Goal: Information Seeking & Learning: Find specific page/section

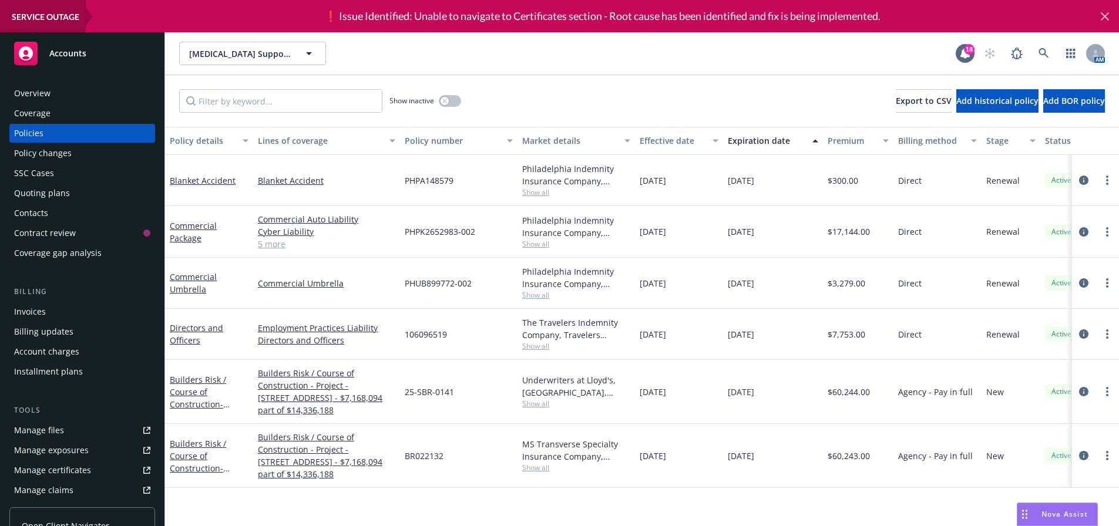
click at [1107, 19] on icon at bounding box center [1105, 16] width 8 height 8
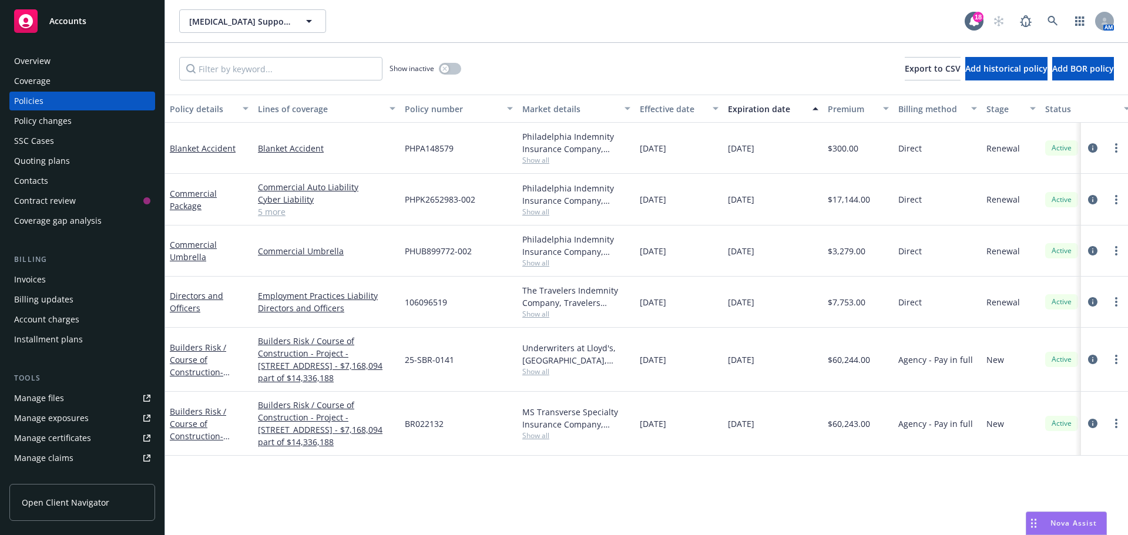
click at [544, 437] on span "Show all" at bounding box center [576, 436] width 108 height 10
click at [436, 469] on div "Policy details Lines of coverage Policy number Market details Effective date Ex…" at bounding box center [646, 315] width 963 height 441
drag, startPoint x: 455, startPoint y: 360, endPoint x: 402, endPoint y: 362, distance: 52.9
click at [402, 362] on div "25-SBR-0141" at bounding box center [458, 360] width 117 height 64
copy span "25-SBR-0141"
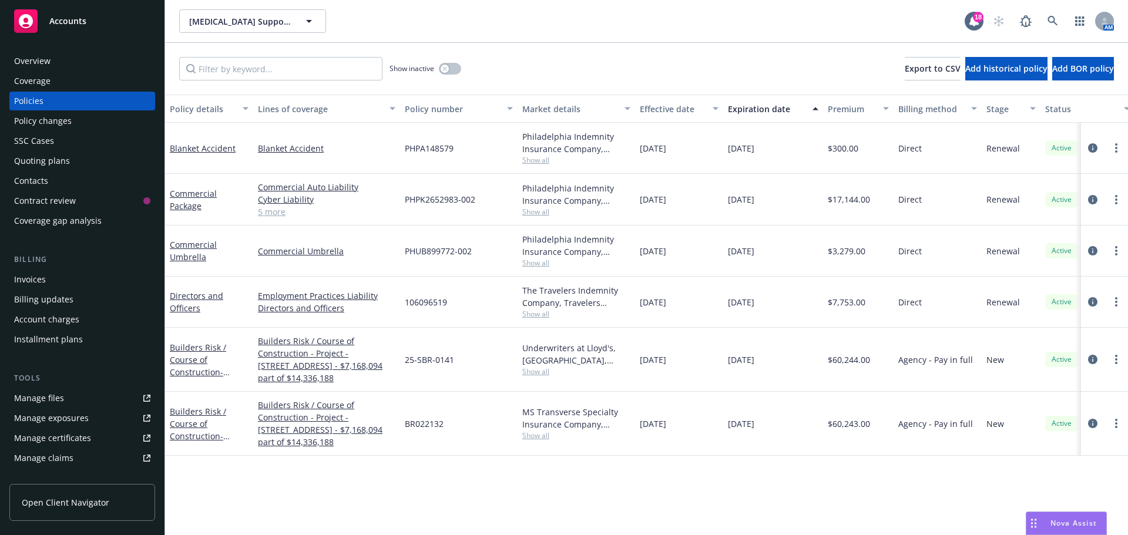
click at [541, 374] on span "Show all" at bounding box center [576, 372] width 108 height 10
click at [46, 68] on div "Overview" at bounding box center [32, 61] width 36 height 19
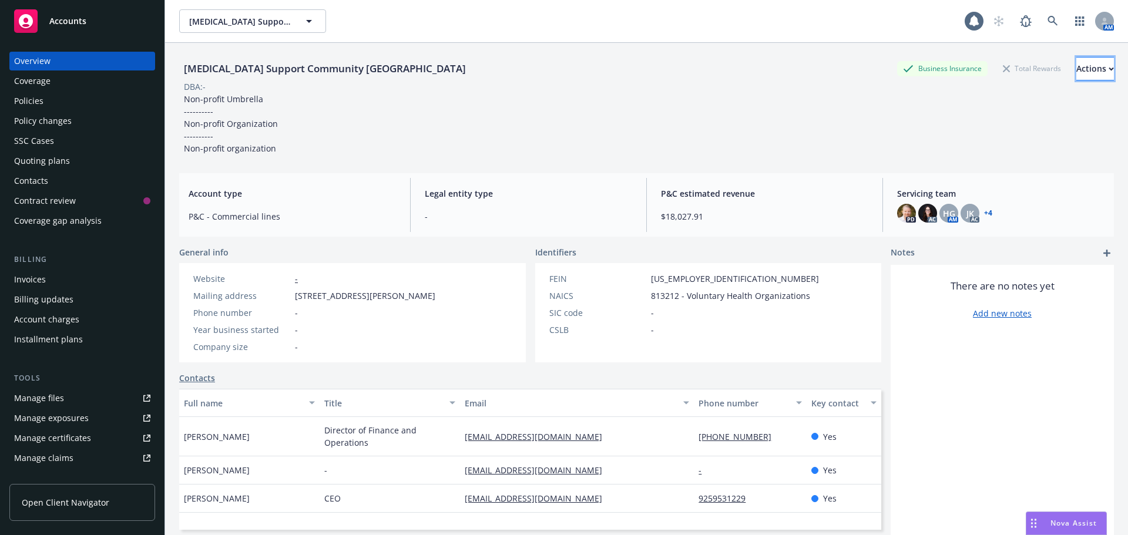
click at [1076, 68] on div "Actions" at bounding box center [1095, 69] width 38 height 22
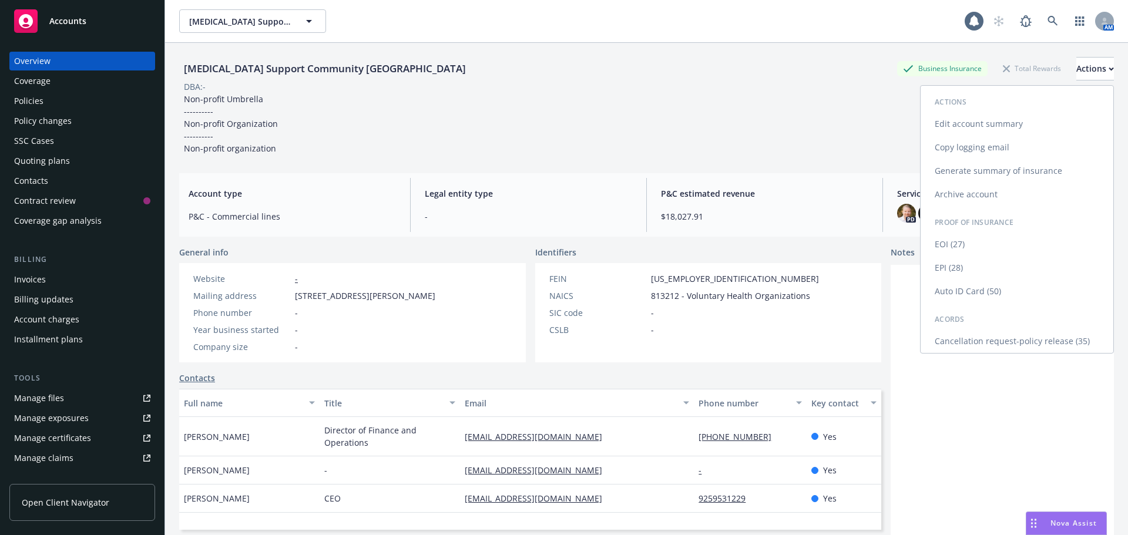
click at [985, 348] on link "Cancellation request-policy release (35)" at bounding box center [1016, 341] width 193 height 23
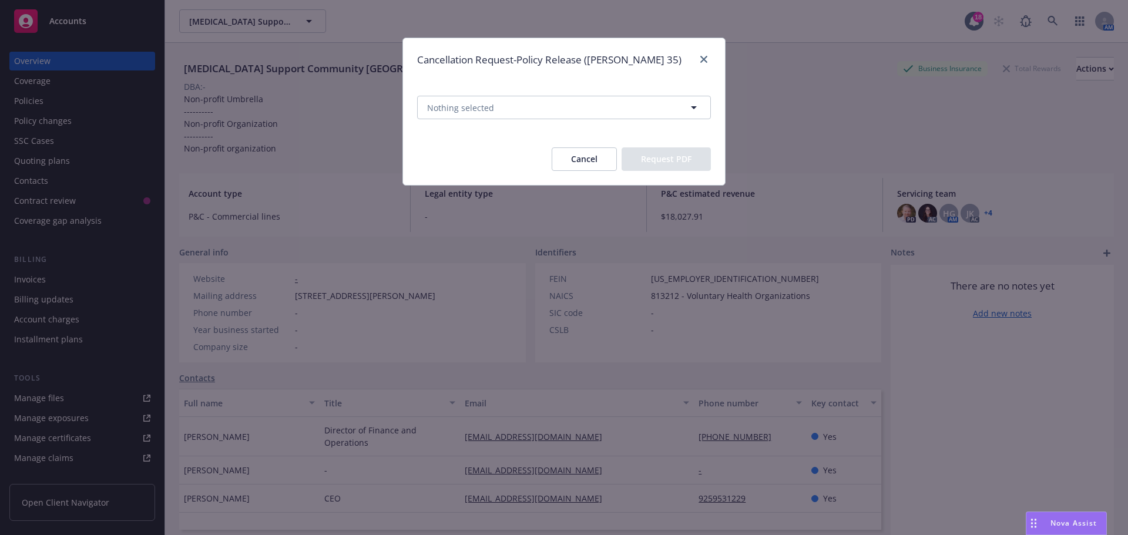
click at [557, 94] on span "Nothing selected" at bounding box center [564, 108] width 322 height 52
click at [549, 108] on button "Nothing selected" at bounding box center [564, 107] width 294 height 23
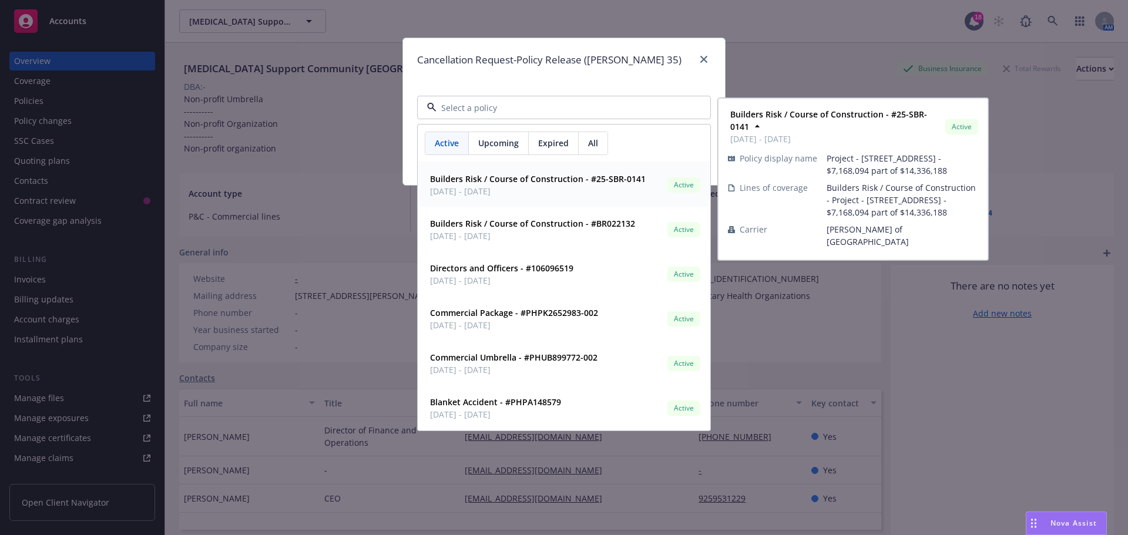
click at [533, 191] on span "07/24/2025 - 12/24/2026" at bounding box center [538, 191] width 216 height 12
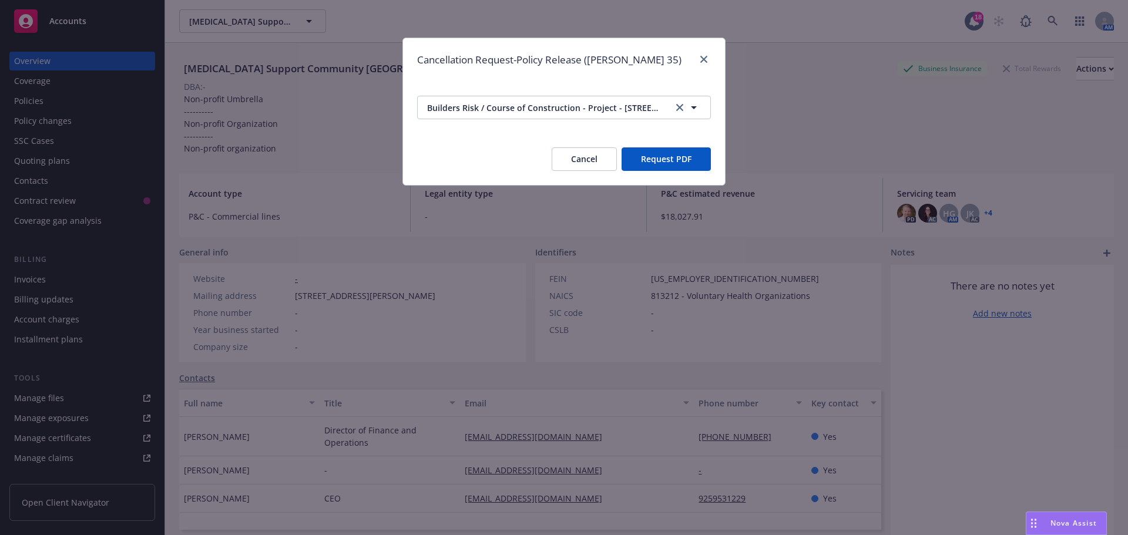
click at [661, 160] on button "Request PDF" at bounding box center [665, 158] width 89 height 23
drag, startPoint x: 704, startPoint y: 59, endPoint x: 223, endPoint y: 2, distance: 483.8
click at [704, 59] on icon "close" at bounding box center [703, 59] width 7 height 7
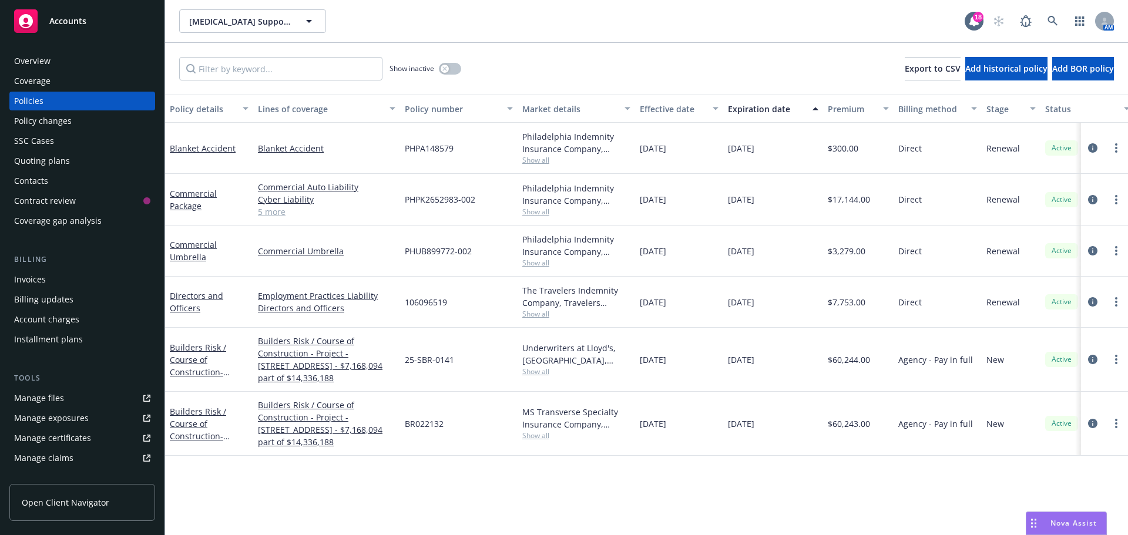
click at [87, 49] on div "Overview Coverage Policies Policy changes SSC Cases Quoting plans Contacts Cont…" at bounding box center [82, 287] width 164 height 498
click at [87, 57] on div "Overview" at bounding box center [82, 61] width 136 height 19
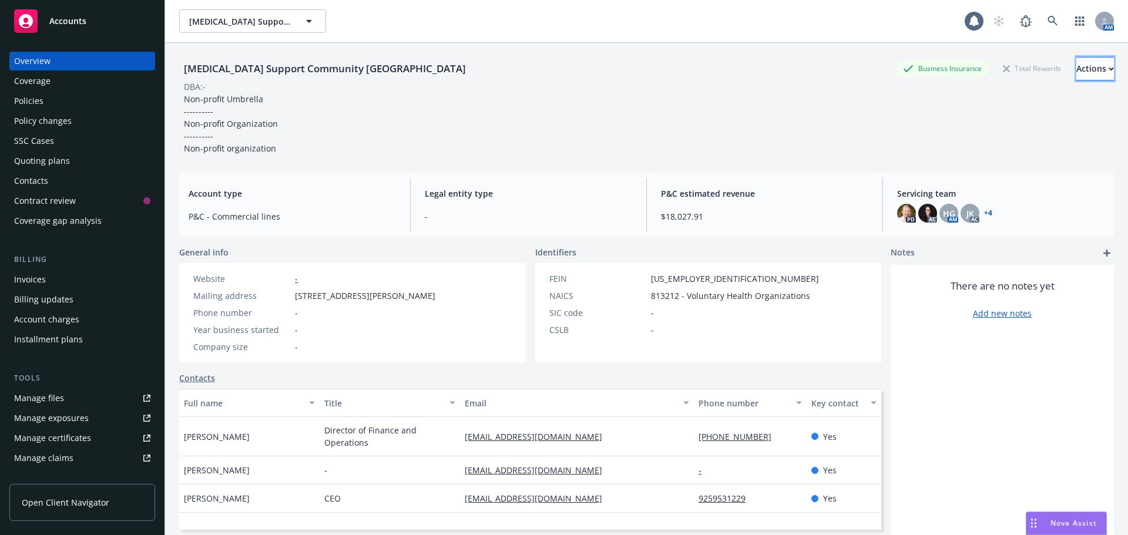
click at [1091, 71] on button "Actions" at bounding box center [1095, 68] width 38 height 23
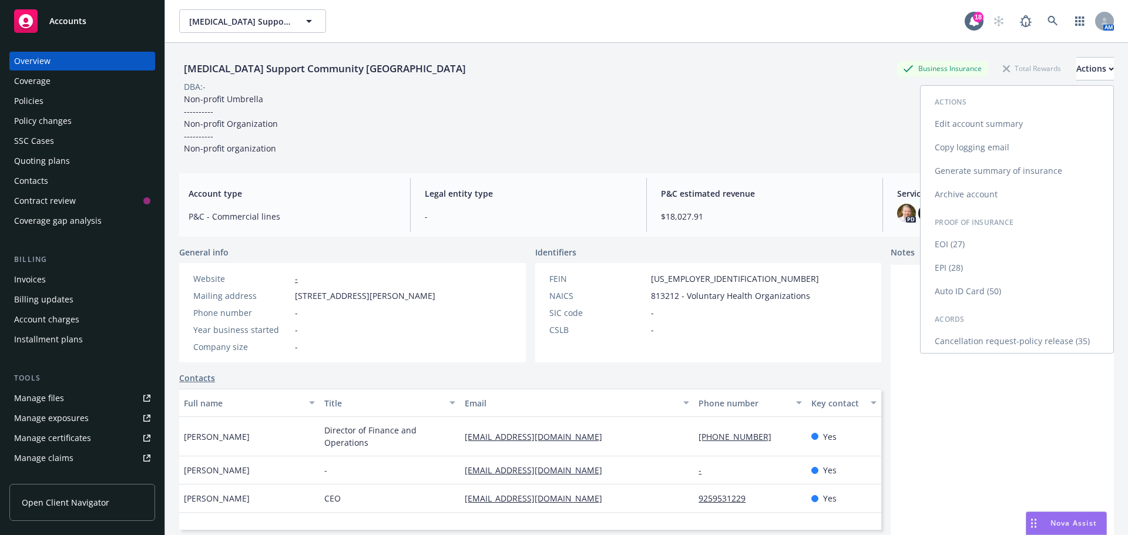
click at [997, 139] on link "Copy logging email" at bounding box center [1016, 147] width 193 height 23
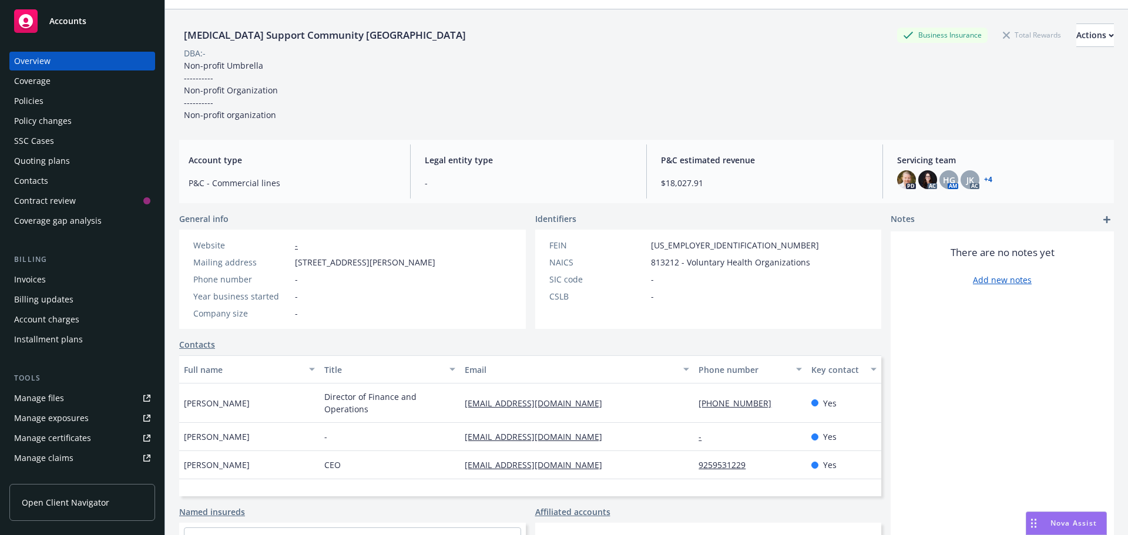
scroll to position [78, 0]
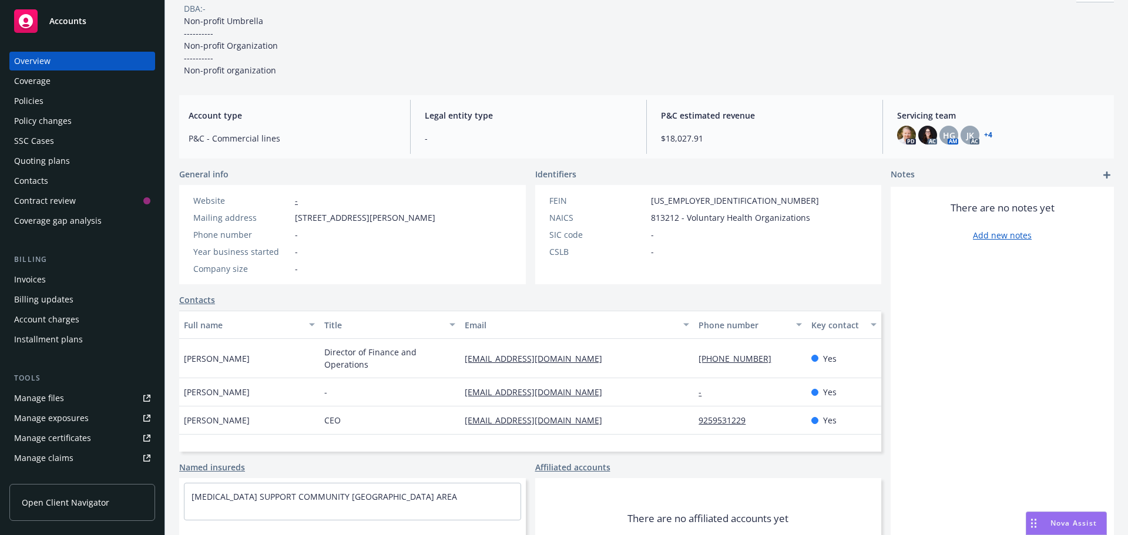
drag, startPoint x: 254, startPoint y: 360, endPoint x: 183, endPoint y: 360, distance: 71.1
click at [183, 360] on div "[PERSON_NAME]" at bounding box center [249, 358] width 140 height 39
copy span "[PERSON_NAME]"
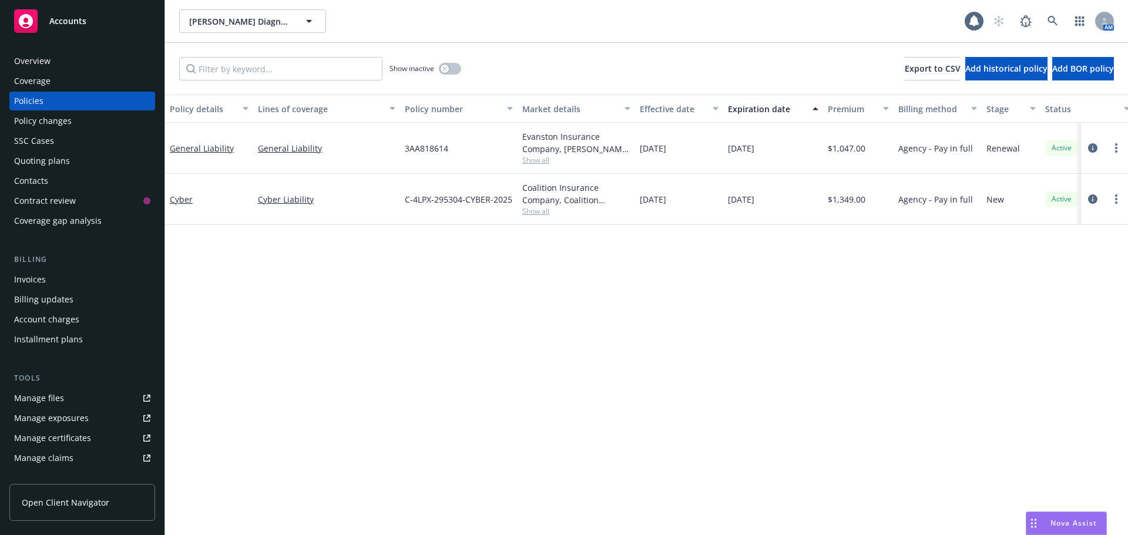
click at [89, 51] on div "Overview Coverage Policies Policy changes SSC Cases Quoting plans Contacts Cont…" at bounding box center [82, 287] width 164 height 498
click at [88, 56] on div "Overview" at bounding box center [82, 61] width 136 height 19
